Goal: Information Seeking & Learning: Learn about a topic

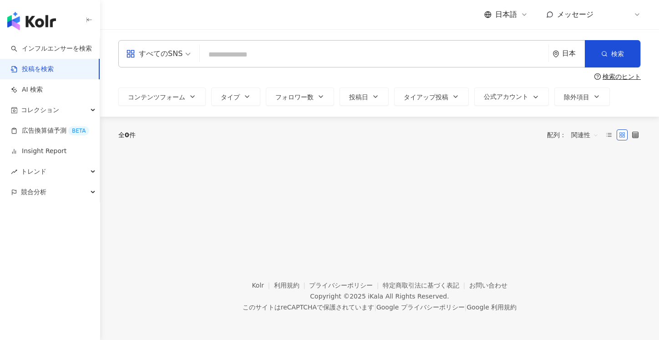
click at [45, 20] on img "button" at bounding box center [31, 21] width 49 height 18
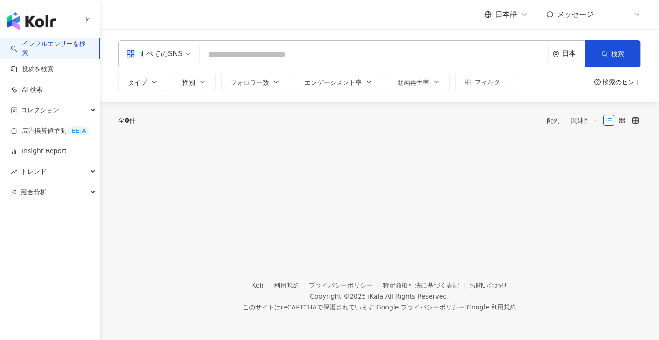
click at [41, 26] on img "button" at bounding box center [31, 21] width 49 height 18
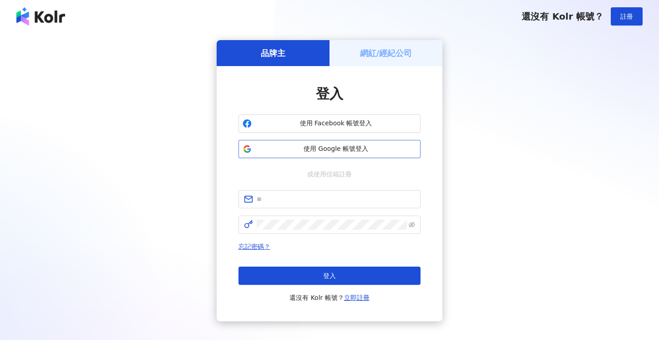
click at [325, 146] on span "使用 Google 帳號登入" at bounding box center [335, 148] width 161 height 9
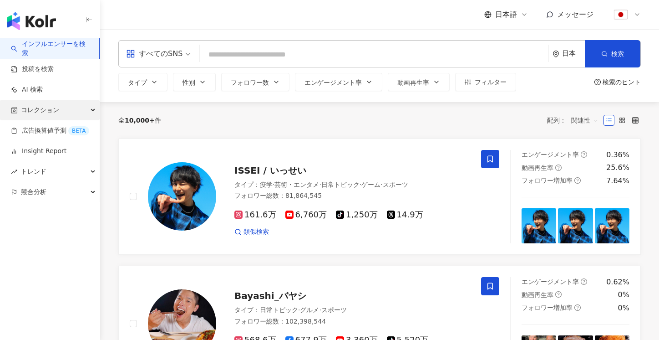
click at [65, 111] on div "コレクション" at bounding box center [50, 110] width 100 height 20
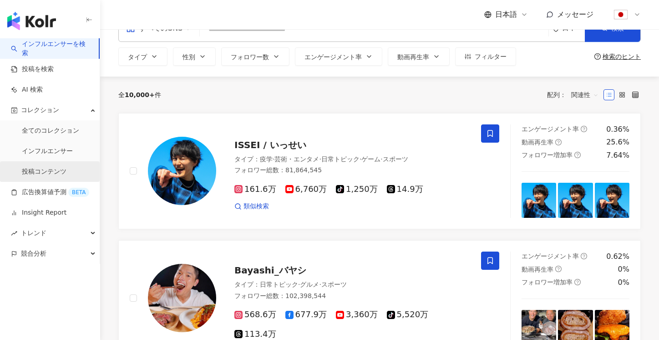
scroll to position [27, 0]
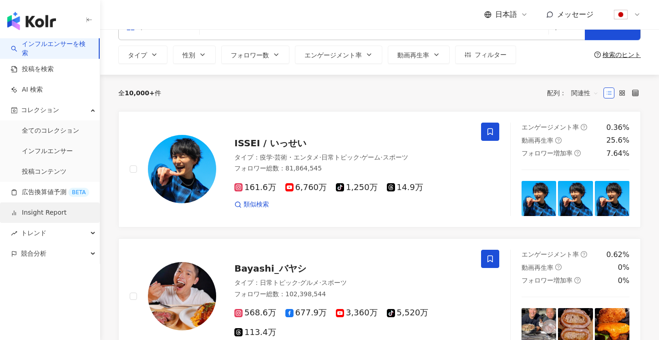
click at [56, 214] on link "Insight Report" at bounding box center [39, 212] width 56 height 9
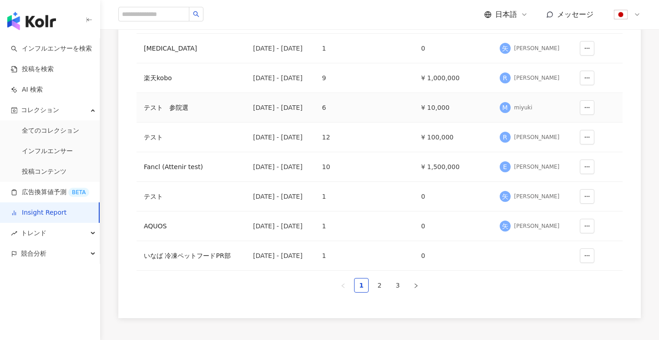
scroll to position [204, 0]
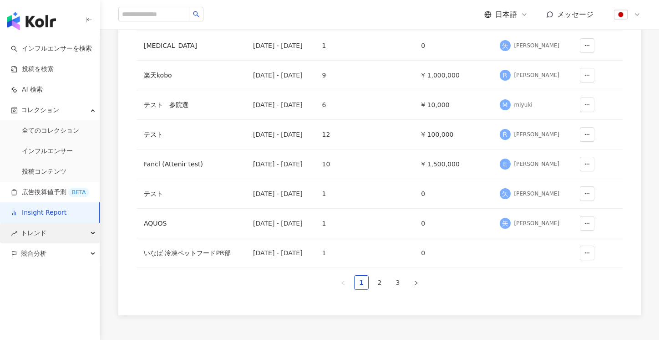
click at [76, 232] on div "トレンド" at bounding box center [50, 233] width 100 height 20
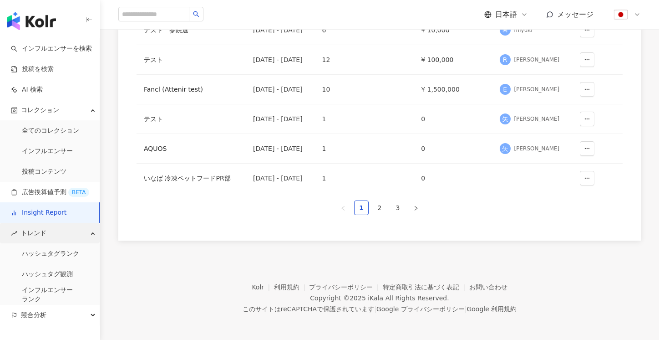
scroll to position [280, 0]
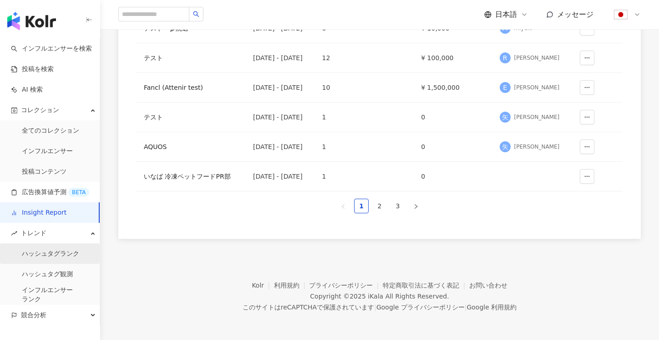
click at [68, 257] on link "ハッシュタグランク" at bounding box center [50, 253] width 57 height 9
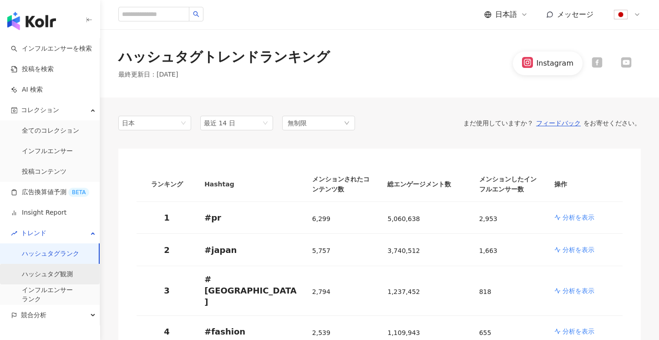
click at [61, 271] on link "ハッシュタグ観測" at bounding box center [47, 274] width 51 height 9
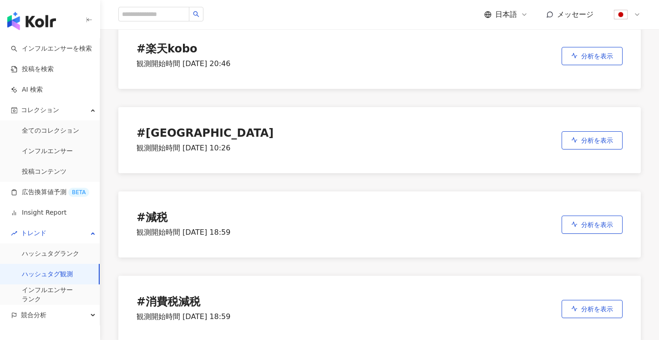
scroll to position [81, 0]
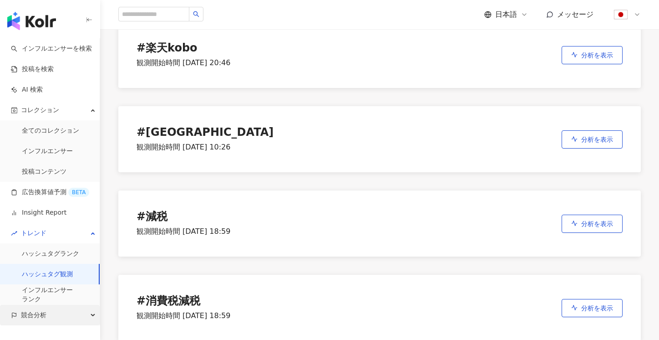
click at [47, 319] on div "競合分析" at bounding box center [50, 315] width 100 height 20
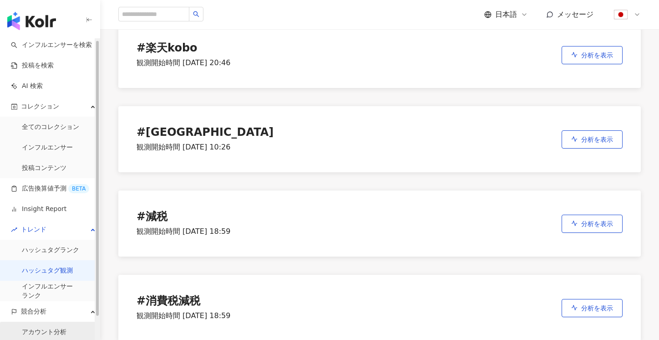
scroll to position [0, 0]
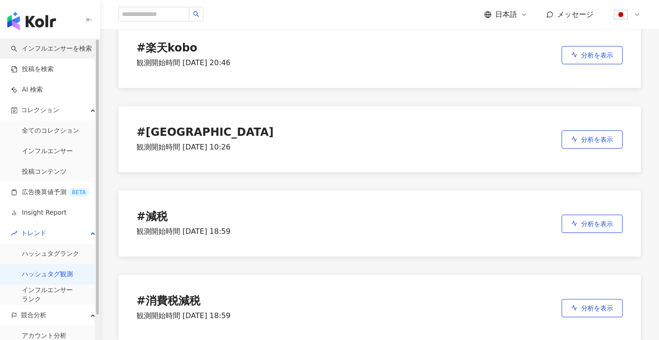
click at [44, 52] on link "インフルエンサーを検索" at bounding box center [51, 48] width 81 height 9
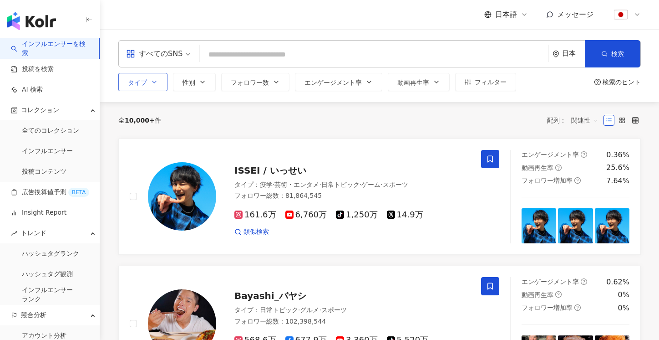
click at [148, 77] on button "タイプ" at bounding box center [142, 82] width 49 height 18
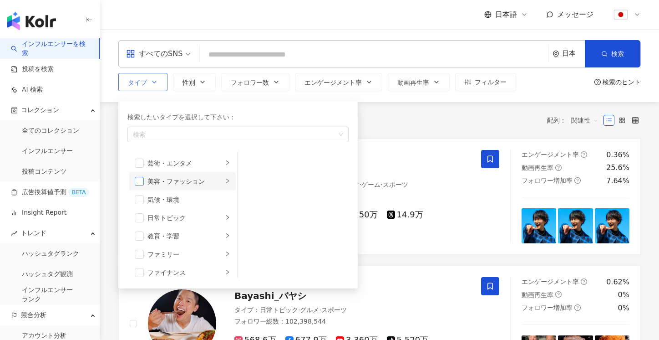
click at [138, 181] on span "button" at bounding box center [139, 181] width 9 height 9
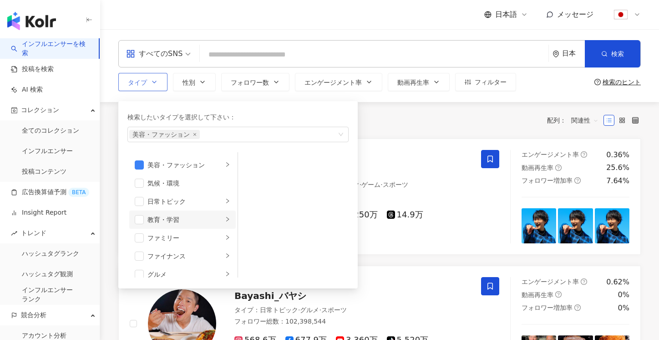
scroll to position [18, 0]
click at [204, 161] on div "美容・ファッション" at bounding box center [186, 163] width 76 height 10
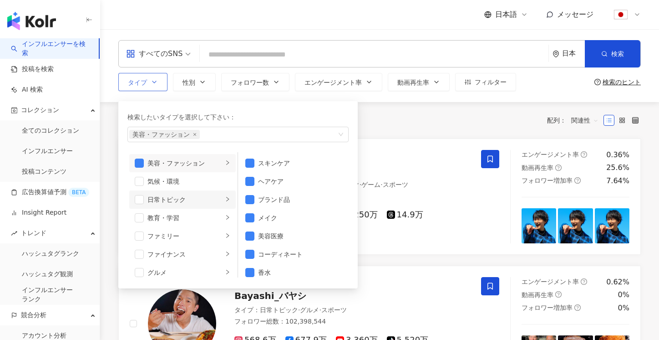
scroll to position [0, 0]
click at [385, 124] on div "全 10,000+ 件 配列： 関連性" at bounding box center [379, 120] width 523 height 15
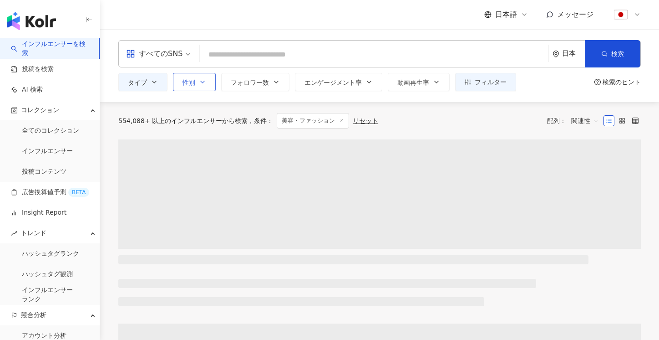
click at [204, 76] on button "性別" at bounding box center [194, 82] width 43 height 18
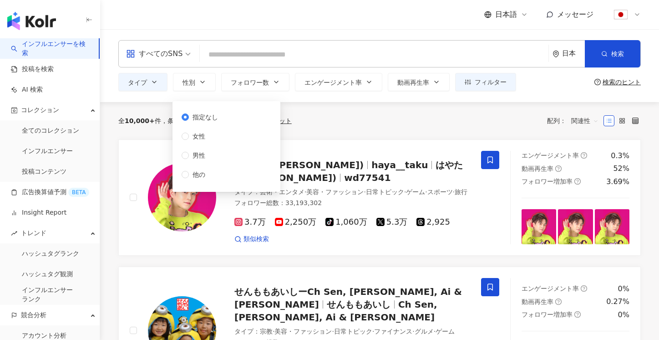
click at [371, 114] on div "全 10,000+ 件 条件 ： 美容・ファッション リセット 配列： 関連性" at bounding box center [379, 120] width 523 height 15
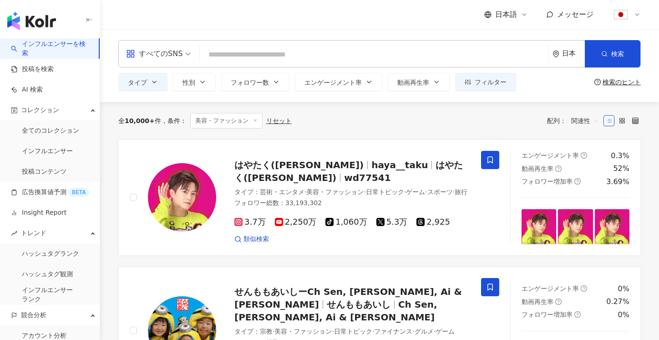
click at [568, 59] on div "日本" at bounding box center [569, 54] width 32 height 26
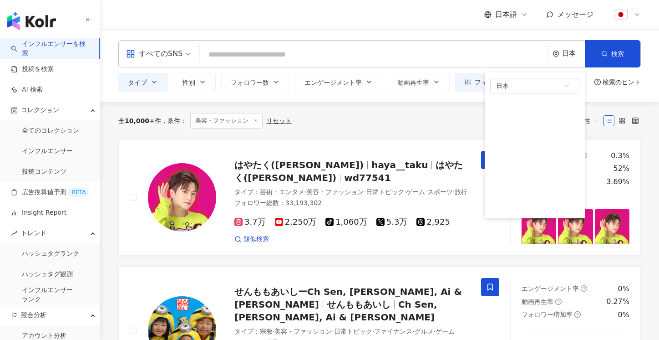
click at [428, 120] on div "全 10,000+ 件 条件 ： 美容・ファッション リセット 配列： 関連性" at bounding box center [379, 120] width 523 height 15
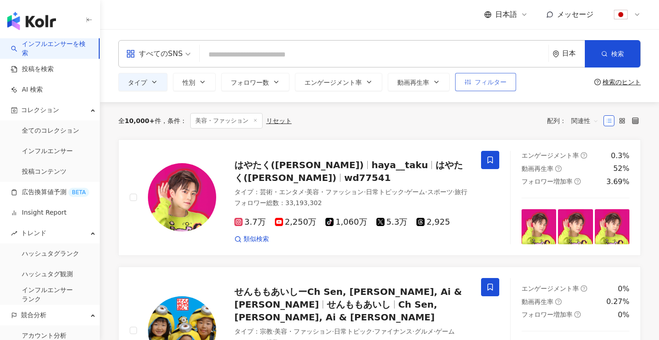
click at [477, 87] on button "フィルター" at bounding box center [485, 82] width 61 height 18
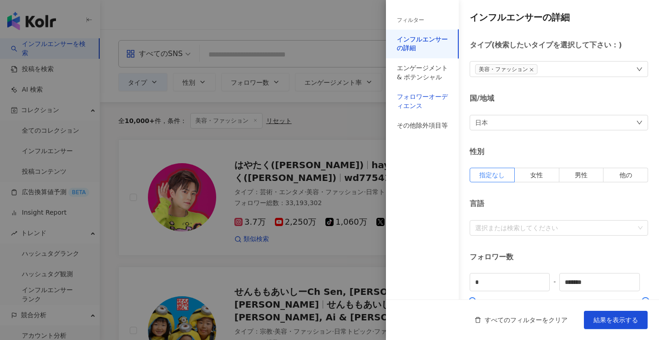
click at [411, 105] on div "フォロワーオーディエンス" at bounding box center [422, 101] width 51 height 18
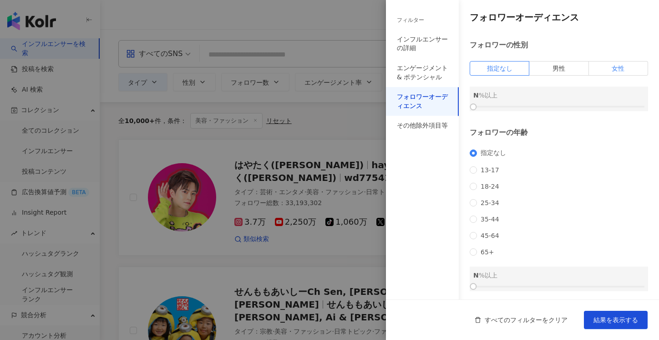
click at [612, 69] on span "女性" at bounding box center [618, 68] width 13 height 7
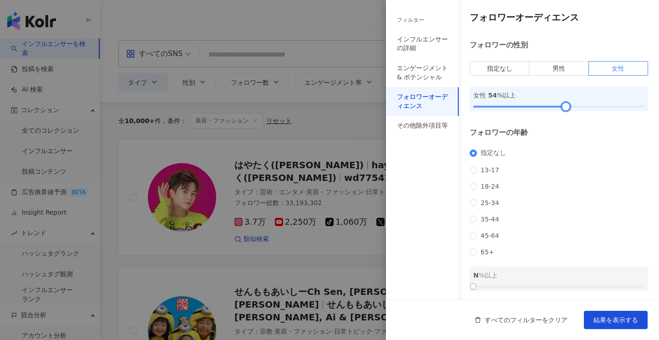
click at [566, 107] on div at bounding box center [559, 106] width 171 height 5
drag, startPoint x: 567, startPoint y: 106, endPoint x: 577, endPoint y: 107, distance: 10.1
click at [577, 107] on div at bounding box center [576, 106] width 5 height 5
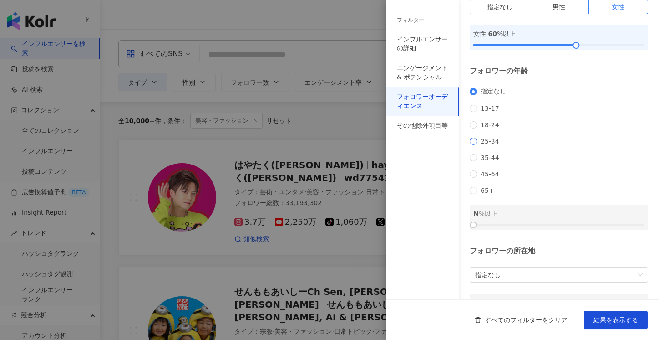
click at [486, 145] on span "25-34" at bounding box center [490, 140] width 26 height 7
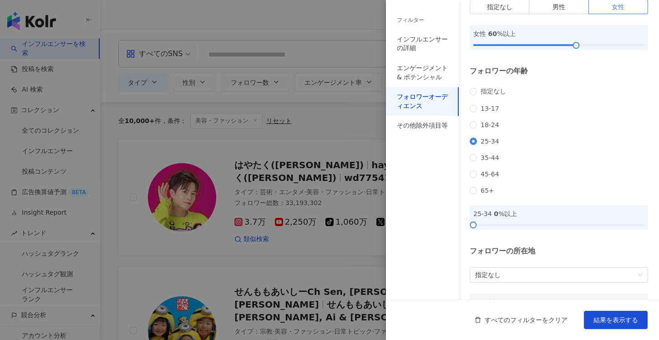
click at [551, 229] on div "25-34 0 %以上" at bounding box center [559, 217] width 178 height 25
click at [552, 228] on div at bounding box center [559, 224] width 171 height 5
click at [558, 228] on div at bounding box center [559, 224] width 171 height 5
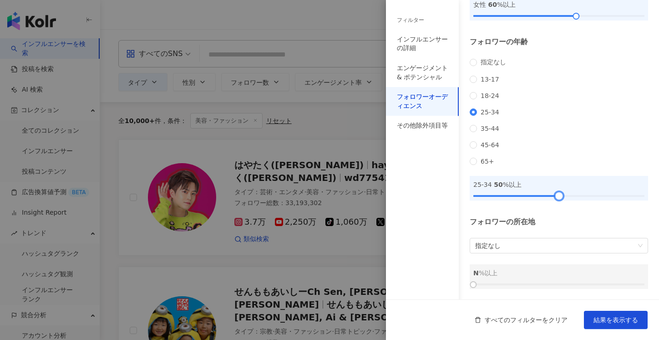
scroll to position [106, 0]
click at [616, 326] on button "結果を表示する" at bounding box center [616, 320] width 64 height 18
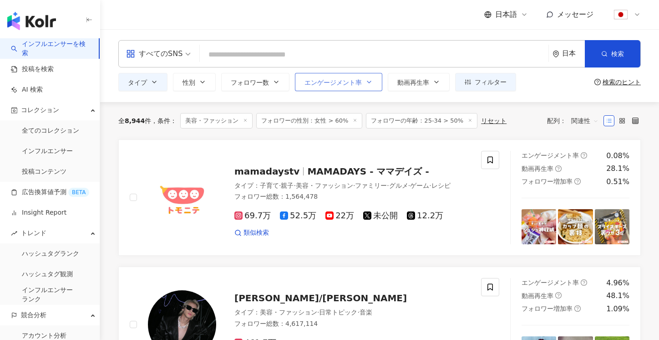
click at [322, 79] on span "エンゲージメント率" at bounding box center [333, 82] width 57 height 7
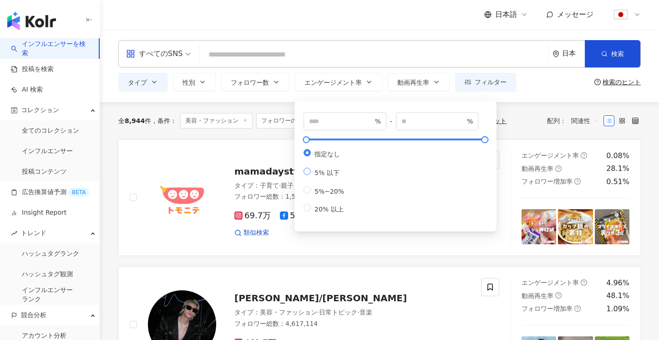
click at [330, 176] on span "5% 以下" at bounding box center [327, 172] width 32 height 7
type input "*"
click at [321, 193] on label "5%~20%" at bounding box center [326, 190] width 44 height 9
type input "*"
type input "**"
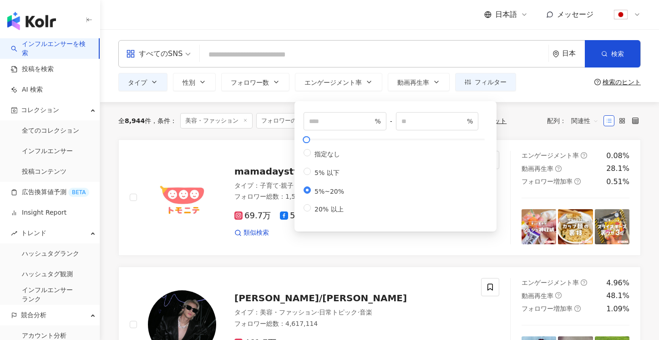
click at [517, 116] on div "全 8,944 件 条件 ： 美容・ファッション フォロワーの性別：女性 > 60% フォロワーの年齢：25-34 > 50% リセット 配列： 関連性" at bounding box center [379, 120] width 523 height 15
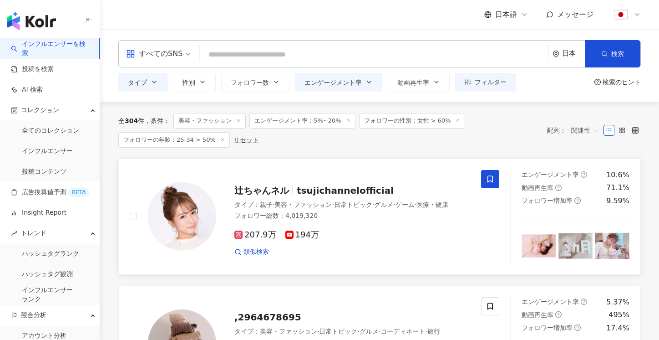
click at [331, 223] on div "207.9万 194万 類似検索" at bounding box center [352, 240] width 236 height 34
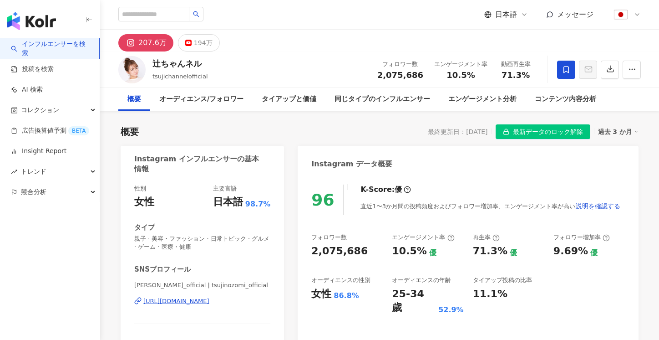
click at [544, 134] on span "最新データのロック解除" at bounding box center [548, 132] width 70 height 15
click at [199, 45] on div "194万" at bounding box center [203, 42] width 19 height 13
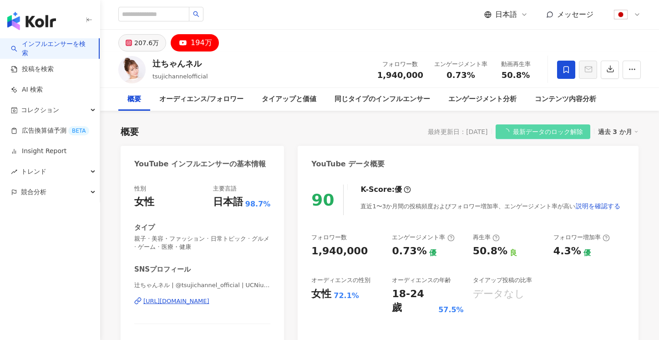
click at [137, 44] on div "207.6万" at bounding box center [146, 42] width 25 height 13
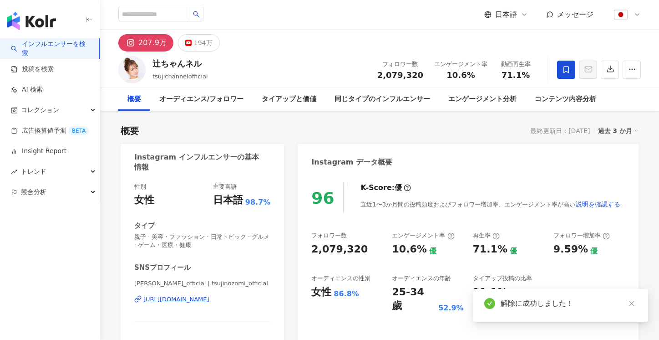
scroll to position [33, 0]
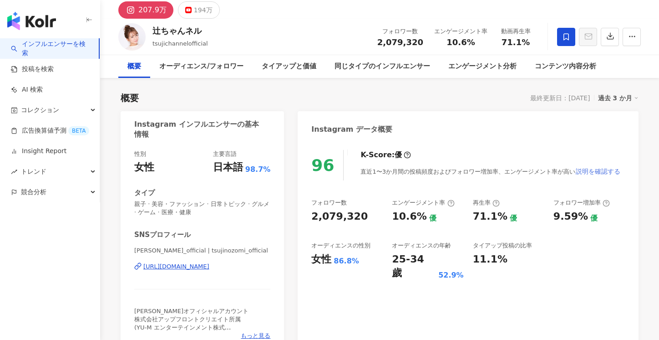
click at [589, 174] on span "説明を確認する" at bounding box center [598, 171] width 45 height 7
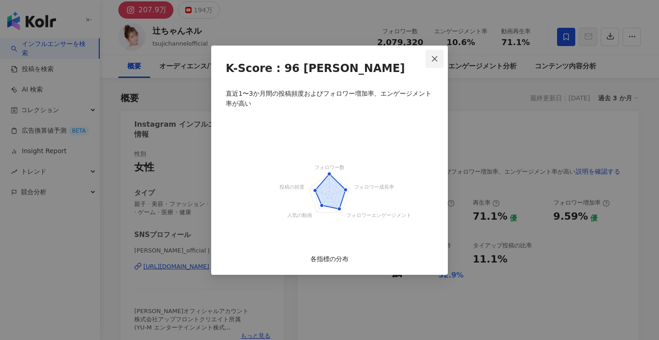
click at [437, 60] on icon "close" at bounding box center [434, 58] width 5 height 5
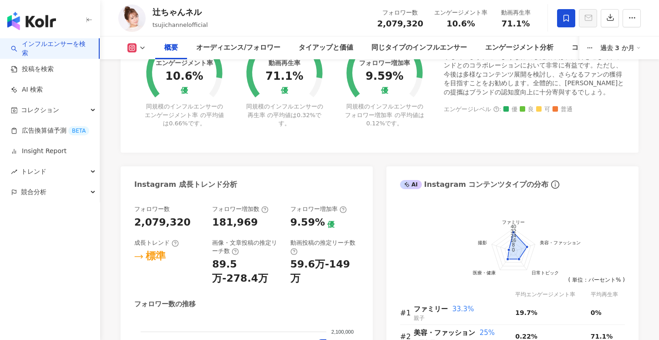
scroll to position [219, 0]
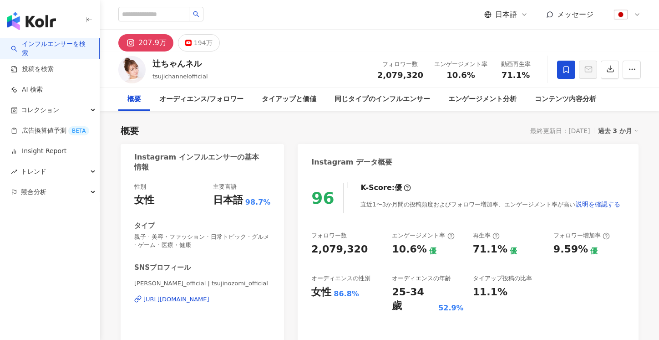
click at [69, 50] on link "インフルエンサーを検索" at bounding box center [51, 49] width 81 height 18
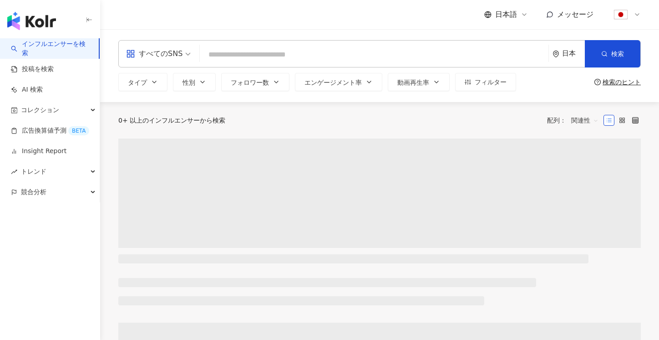
click at [295, 48] on input "search" at bounding box center [374, 54] width 341 height 17
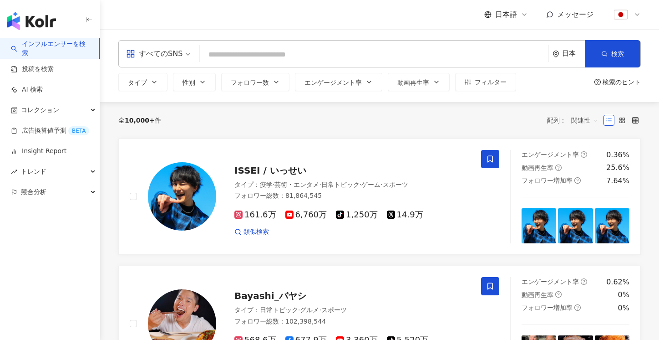
click at [225, 55] on input "search" at bounding box center [374, 54] width 341 height 17
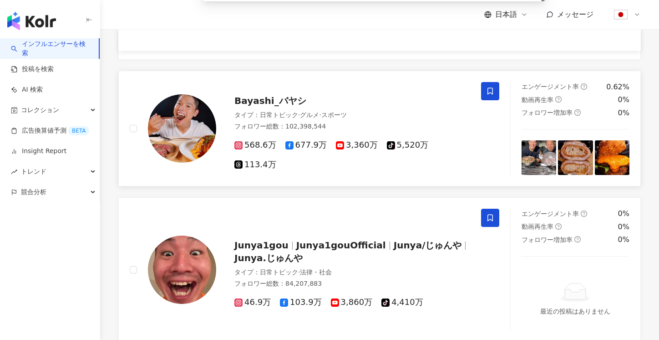
scroll to position [191, 0]
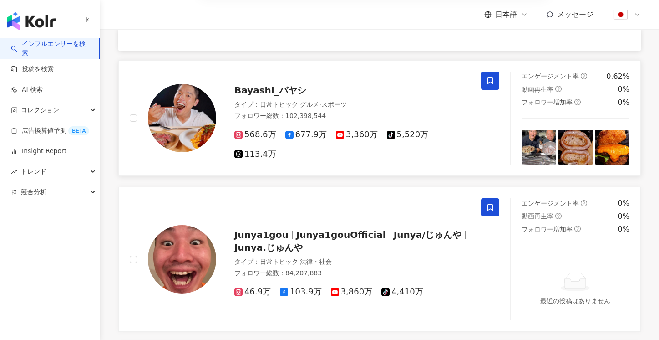
type input "******"
click at [314, 129] on div "568.6万 677.9万 3,360万 tiktok-icon 5,520万 113.4万" at bounding box center [352, 140] width 236 height 37
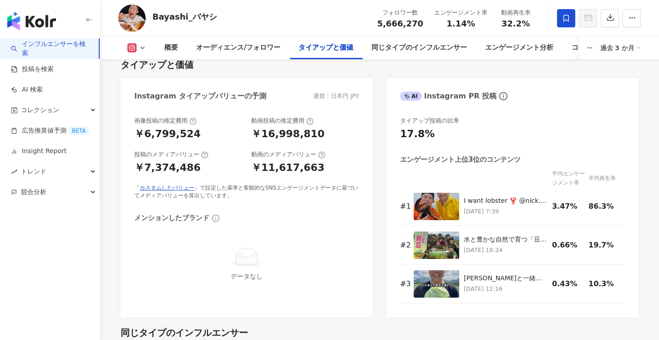
scroll to position [1233, 0]
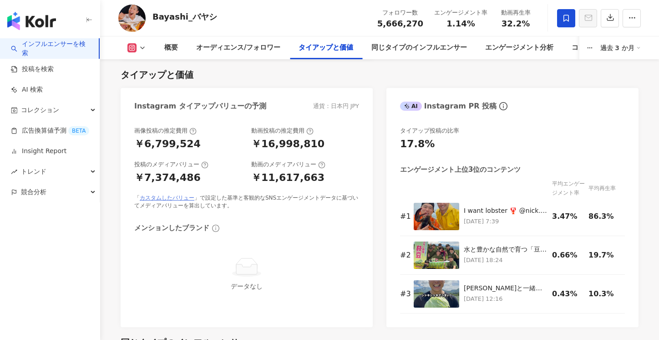
click at [160, 199] on link "カスタムしたバリュー" at bounding box center [167, 197] width 55 height 6
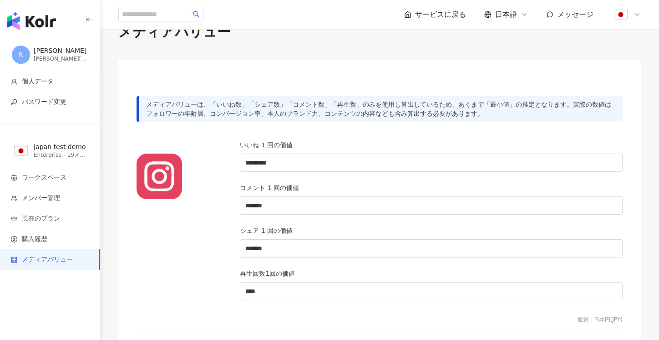
scroll to position [46, 0]
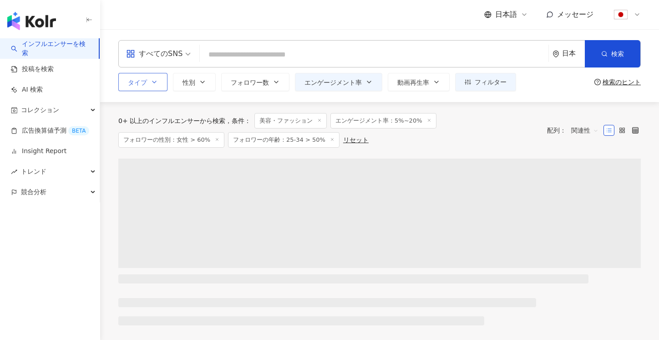
click at [155, 83] on icon "button" at bounding box center [154, 81] width 7 height 7
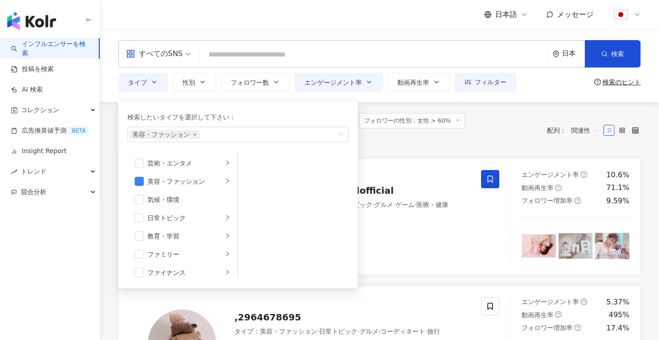
click at [477, 138] on div "全 304 件 条件 ： 美容・ファッション エンゲージメント率：5%~20% フォロワーの性別：女性 > 60% フォロワーの年齢：25-34 > 50% …" at bounding box center [328, 130] width 420 height 35
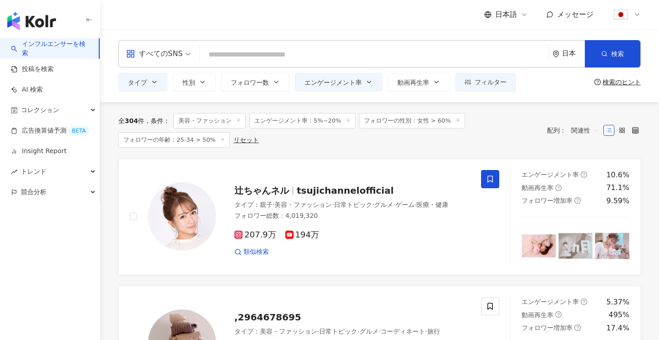
click at [243, 134] on div "全 304 件 条件 ： 美容・ファッション エンゲージメント率：5%~20% フォロワーの性別：女性 > 60% フォロワーの年齢：25-34 > 50% …" at bounding box center [328, 130] width 420 height 35
click at [245, 138] on div "リセット" at bounding box center [246, 139] width 25 height 7
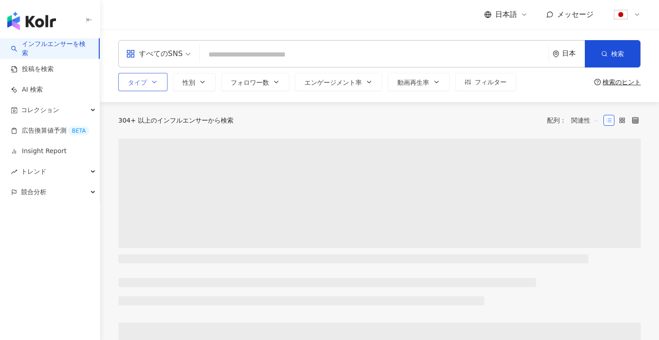
click at [154, 88] on button "タイプ" at bounding box center [142, 82] width 49 height 18
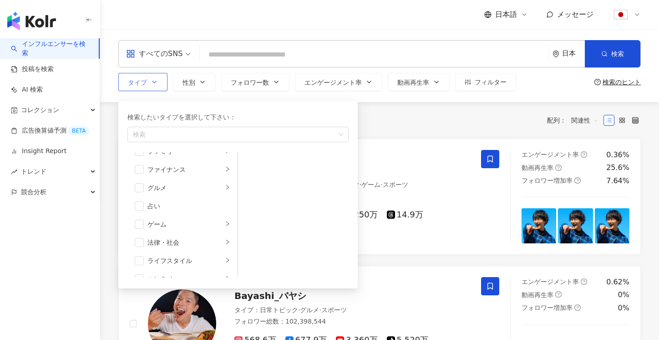
scroll to position [316, 0]
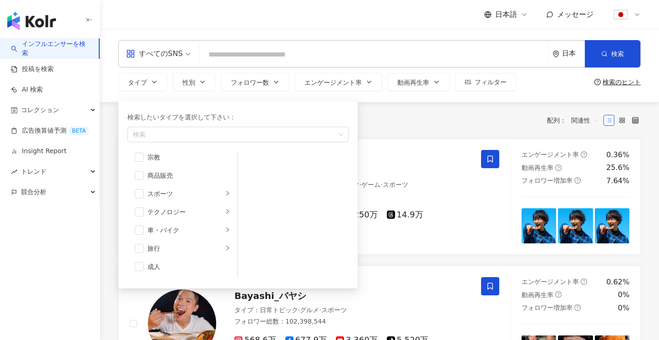
click at [222, 51] on input "search" at bounding box center [374, 54] width 341 height 17
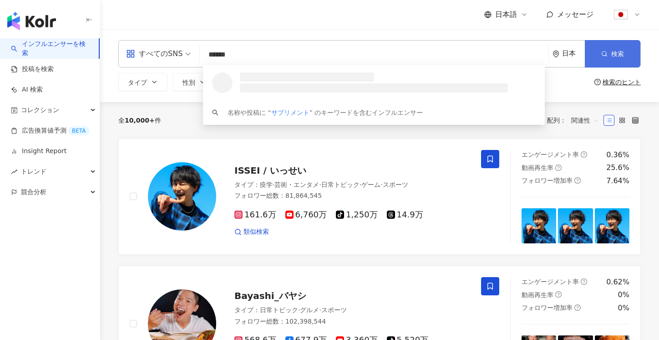
type input "******"
click at [601, 46] on button "検索" at bounding box center [613, 53] width 56 height 27
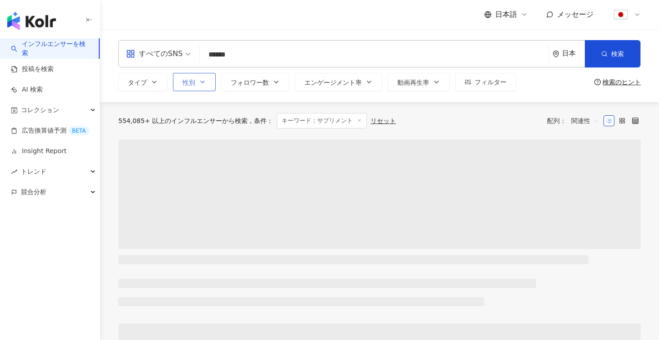
click at [197, 87] on button "性別" at bounding box center [194, 82] width 43 height 18
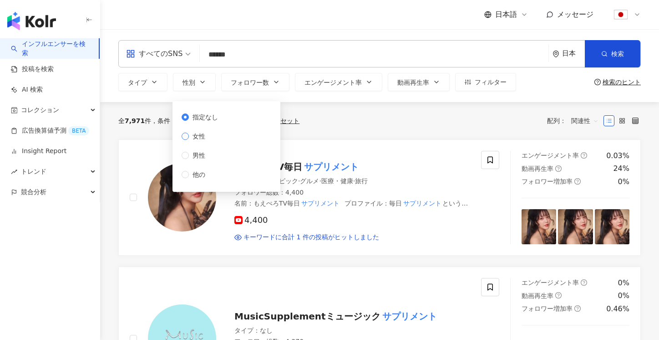
click at [200, 139] on span "女性" at bounding box center [199, 136] width 20 height 10
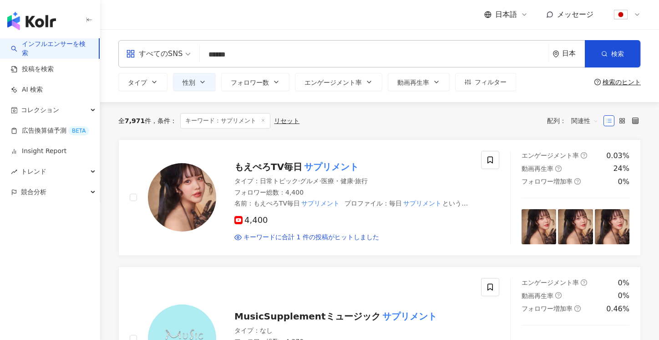
click at [416, 122] on div "全 7,971 件 条件 ： キーワード：サプリメント リセット 配列： 関連性" at bounding box center [379, 120] width 523 height 15
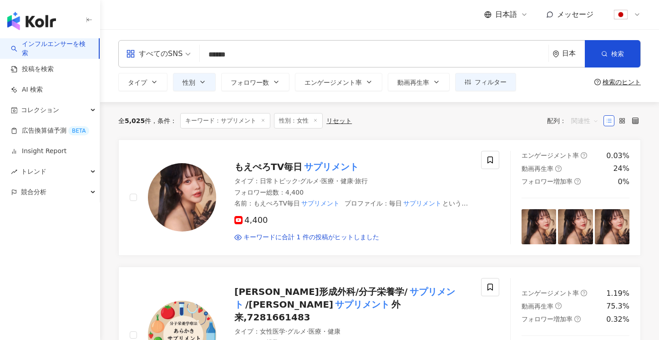
click at [580, 121] on span "関連性" at bounding box center [584, 120] width 27 height 15
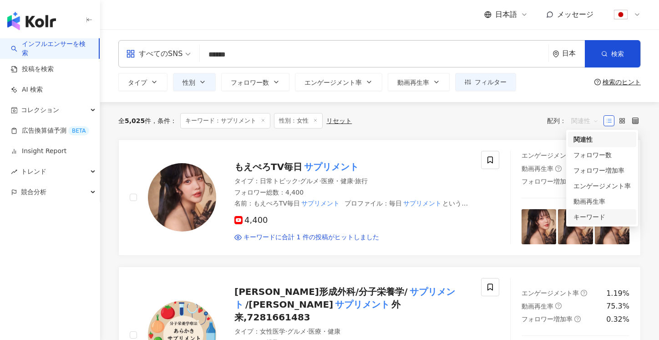
click at [580, 216] on div "キーワード" at bounding box center [602, 217] width 57 height 10
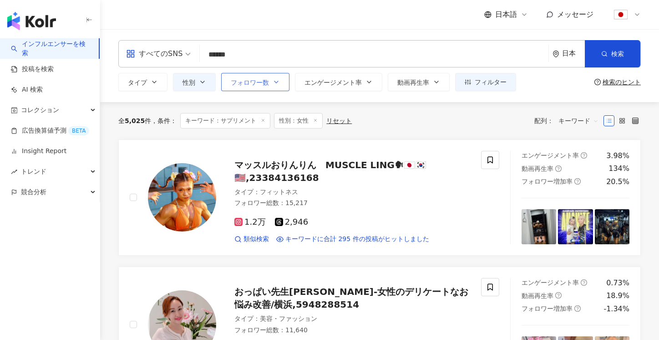
click at [263, 83] on span "フォロワー数" at bounding box center [250, 82] width 38 height 7
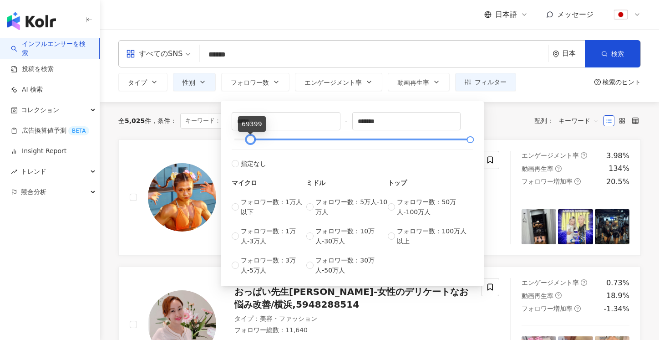
drag, startPoint x: 234, startPoint y: 138, endPoint x: 251, endPoint y: 140, distance: 16.4
click at [251, 140] on div at bounding box center [250, 139] width 5 height 5
drag, startPoint x: 288, startPoint y: 117, endPoint x: 212, endPoint y: 117, distance: 76.0
type input "*****"
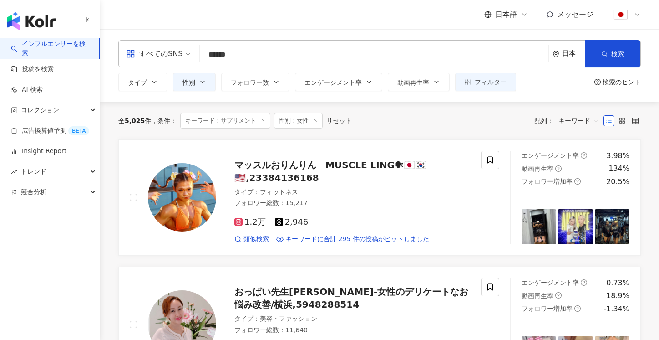
click at [519, 126] on div "全 5,025 件 条件 ： キーワード：サプリメント 性別：女性 リセット 配列： キーワード" at bounding box center [379, 120] width 523 height 15
click at [558, 55] on icon "environment" at bounding box center [555, 54] width 5 height 7
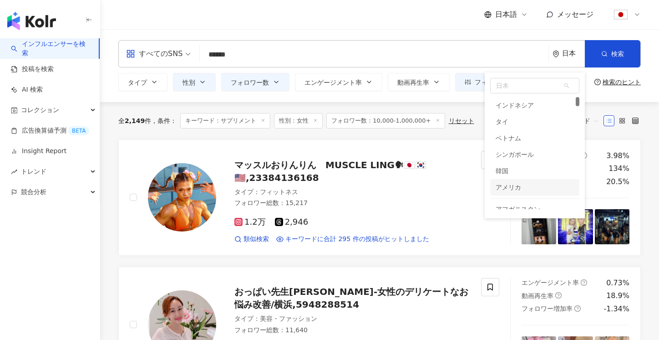
scroll to position [91, 0]
click at [476, 130] on div "全 2,149 件 条件 ： キーワード：サプリメント 性別：女性 フォロワー数：10,000-1,000,000+ リセット 配列： キーワード" at bounding box center [379, 120] width 523 height 37
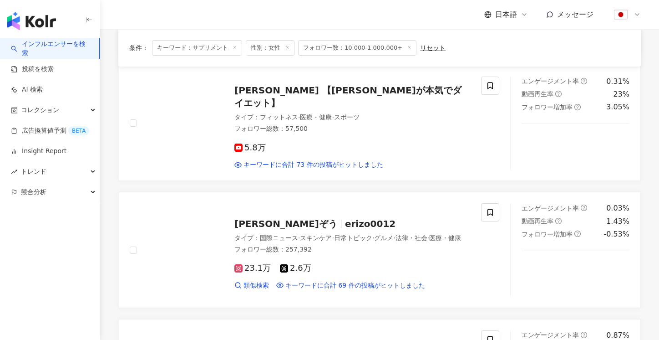
scroll to position [1519, 0]
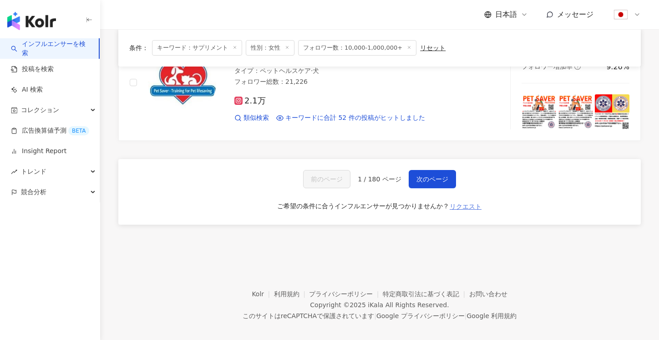
click at [472, 203] on span "リクエスト" at bounding box center [466, 206] width 32 height 7
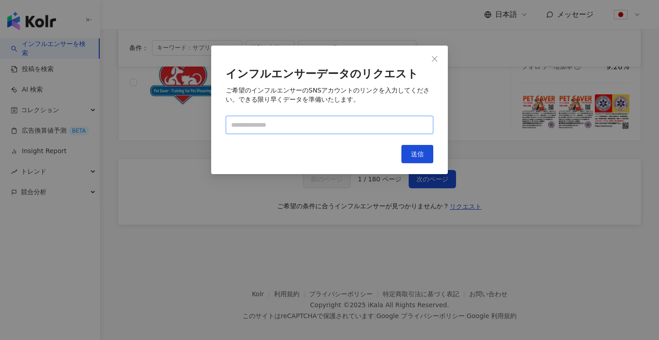
click at [313, 120] on input "text" at bounding box center [330, 125] width 208 height 18
click at [301, 121] on input "text" at bounding box center [330, 125] width 208 height 18
click at [434, 56] on icon "close" at bounding box center [434, 58] width 7 height 7
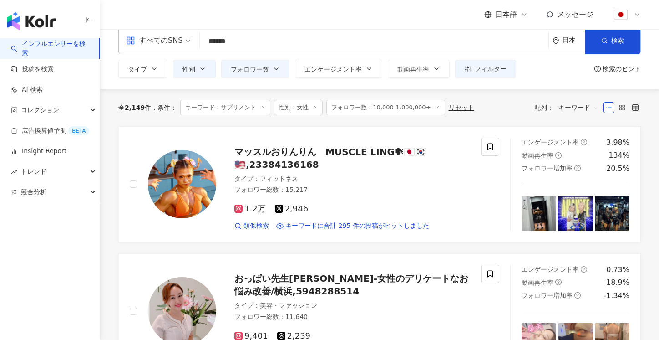
scroll to position [0, 0]
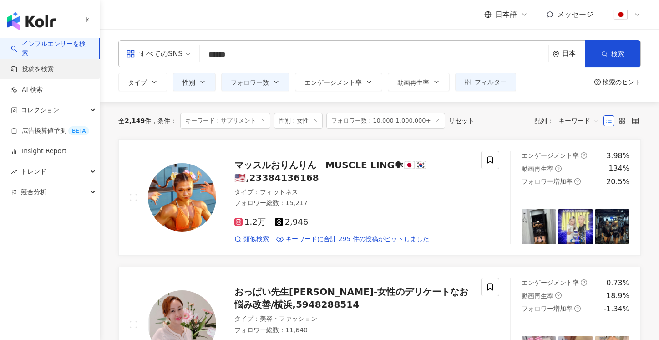
click at [46, 65] on link "投稿を検索" at bounding box center [32, 69] width 43 height 9
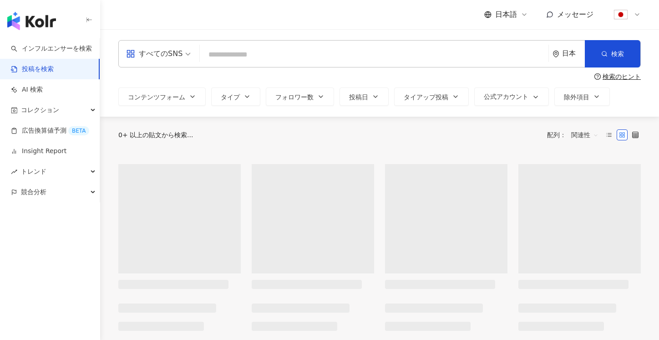
click at [257, 57] on input "search" at bounding box center [374, 55] width 341 height 20
type input "******"
click at [610, 51] on button "検索" at bounding box center [613, 53] width 56 height 27
click at [372, 92] on button "投稿日" at bounding box center [364, 96] width 49 height 18
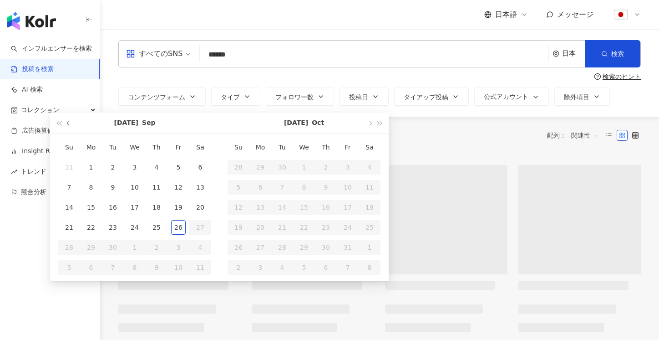
click at [71, 123] on button "button" at bounding box center [69, 122] width 10 height 20
type input "**********"
click at [176, 170] on div "1" at bounding box center [178, 167] width 15 height 15
type input "**********"
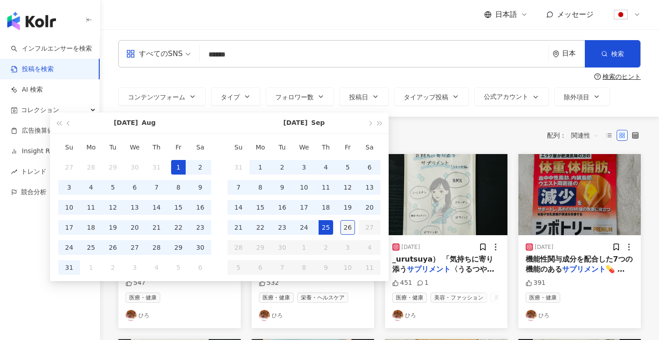
type input "**********"
click at [348, 228] on div "26" at bounding box center [348, 227] width 15 height 15
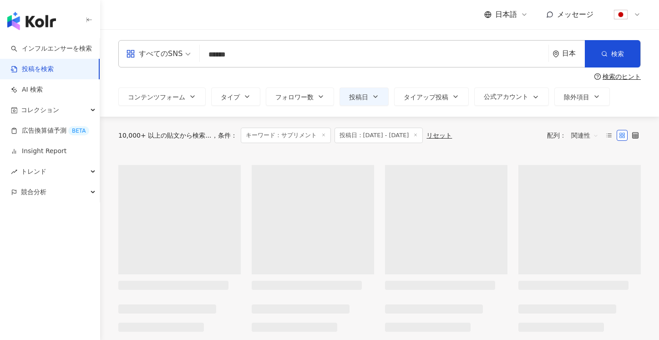
click at [471, 140] on div "10,000+ 以上の貼文から検索... 条件 ： キーワード：サプリメント 投稿日：[DATE] - [DATE] リセット 配列： 関連性" at bounding box center [379, 134] width 523 height 15
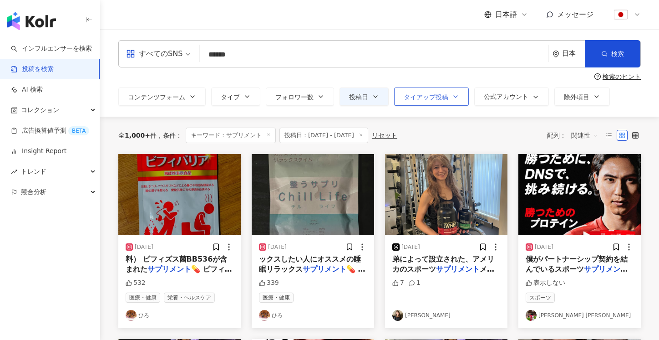
click at [440, 102] on button "タイアップ投稿" at bounding box center [431, 96] width 75 height 18
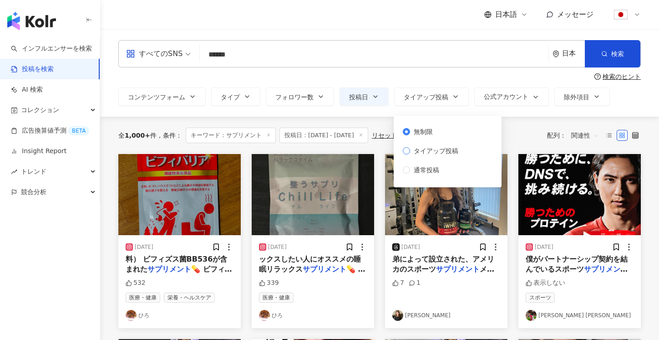
click at [428, 148] on span "タイアップ投稿" at bounding box center [436, 151] width 52 height 10
click at [528, 138] on div "全 1,000+ 件 条件 ： キーワード：サプリメント 投稿日：[DATE] - [DATE] リセット 配列： 関連性" at bounding box center [379, 134] width 523 height 15
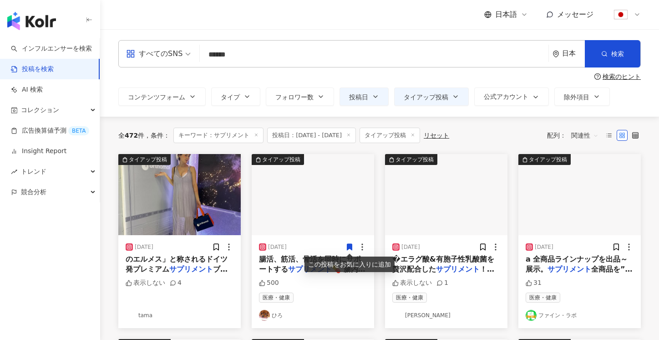
click at [597, 137] on span "関連性" at bounding box center [584, 135] width 27 height 15
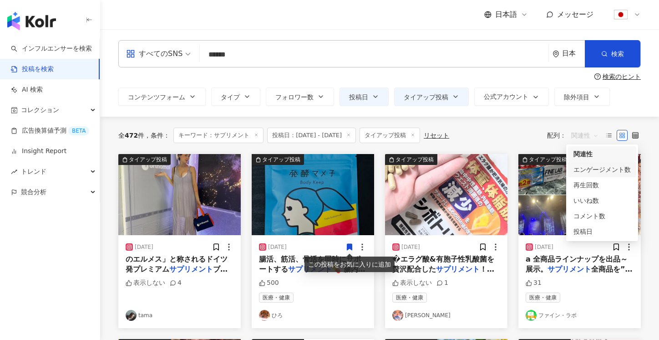
click at [589, 169] on div "エンゲージメント数" at bounding box center [602, 169] width 57 height 10
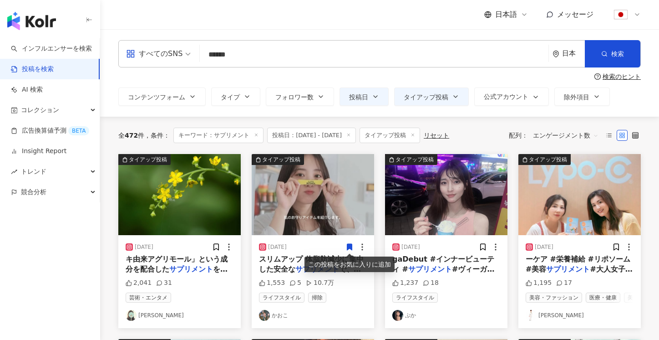
drag, startPoint x: 301, startPoint y: 53, endPoint x: 168, endPoint y: 51, distance: 133.4
click at [168, 51] on div "すべてのSNS サプリメント ****** 日本 検索" at bounding box center [379, 53] width 523 height 27
type input "******"
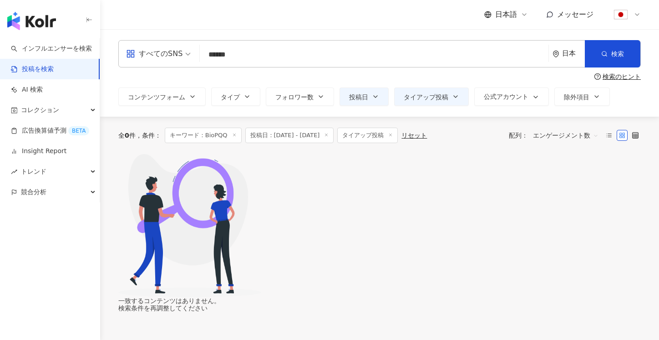
click at [334, 132] on span "投稿日：[DATE] - [DATE]" at bounding box center [289, 134] width 89 height 15
click at [329, 135] on icon at bounding box center [326, 134] width 5 height 5
click at [351, 134] on div "0+ 以上の貼文から検索... 条件 ： キーワード：BioPQQ タイアップ投稿 リセット 配列： エンゲージメント数" at bounding box center [379, 134] width 523 height 15
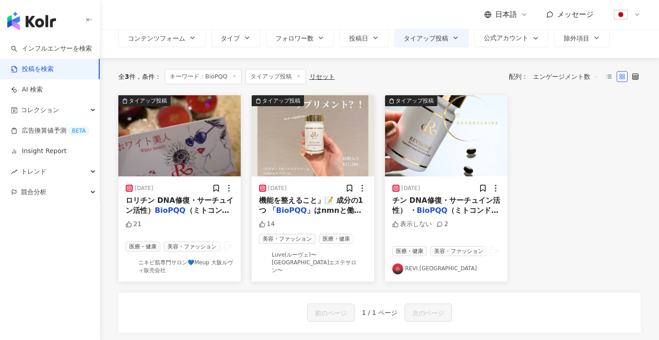
scroll to position [30, 0]
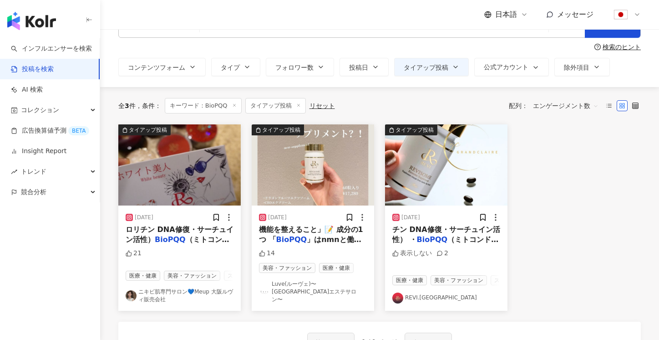
click at [299, 106] on line at bounding box center [298, 105] width 2 height 2
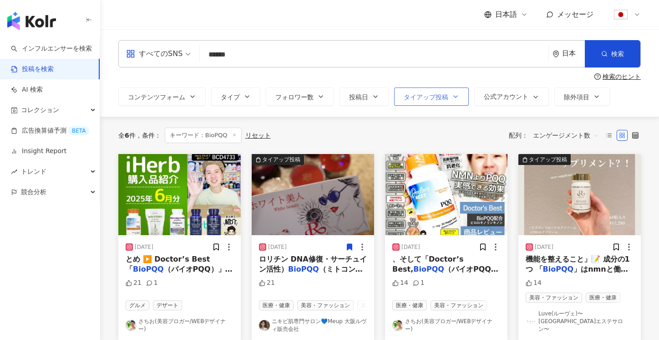
click at [421, 104] on button "タイアップ投稿" at bounding box center [431, 96] width 75 height 18
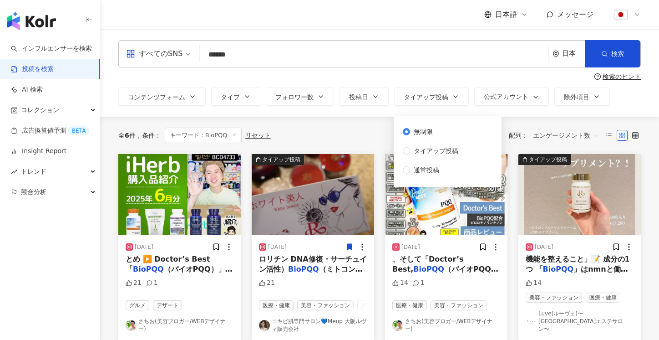
click at [416, 144] on div "無制限 タイアップ投稿 通常投稿" at bounding box center [434, 151] width 63 height 48
click at [413, 146] on span "タイアップ投稿" at bounding box center [436, 151] width 52 height 10
click at [338, 141] on div "全 6 件 条件 ： キーワード：BioPQQ リセット 配列： エンゲージメント数" at bounding box center [379, 134] width 523 height 15
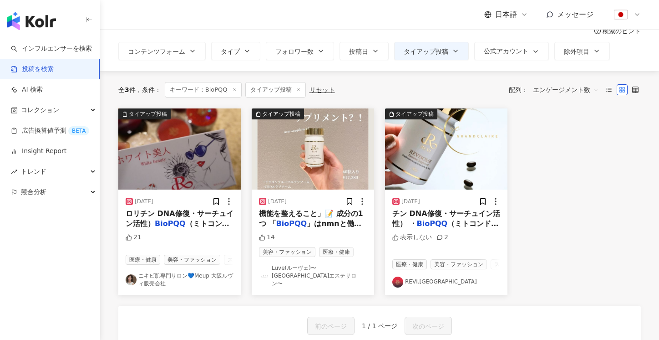
scroll to position [46, 0]
click at [236, 90] on icon at bounding box center [234, 89] width 5 height 5
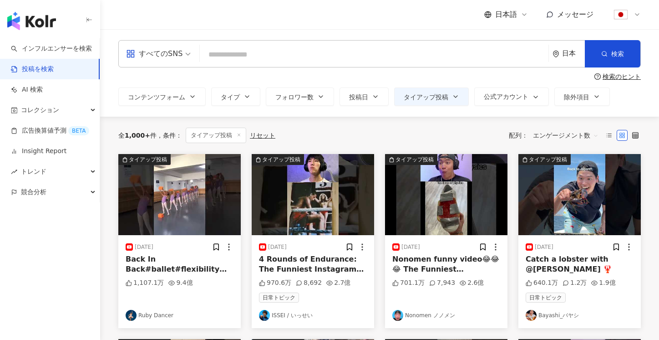
click at [291, 58] on input "search" at bounding box center [374, 55] width 341 height 20
type input "******"
click at [613, 51] on span "検索" at bounding box center [617, 53] width 13 height 7
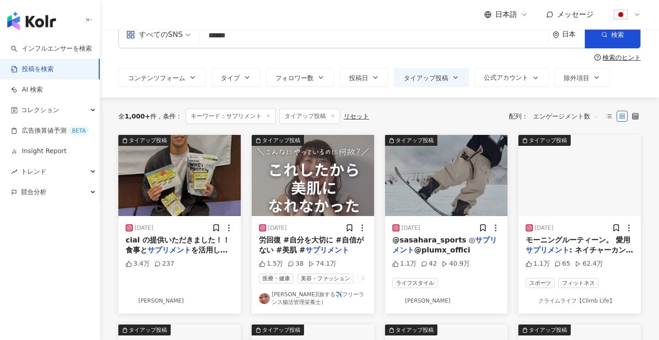
scroll to position [20, 0]
